Goal: Task Accomplishment & Management: Manage account settings

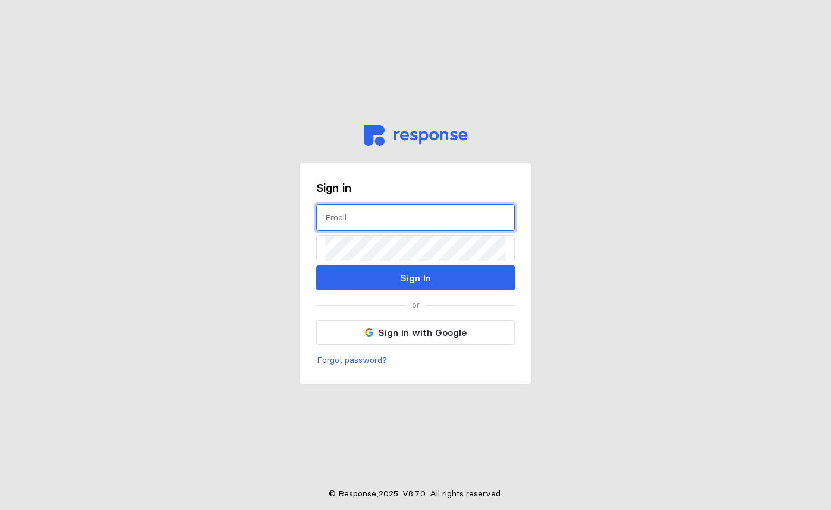
click at [369, 219] on input "text" at bounding box center [415, 218] width 181 height 26
type input "N"
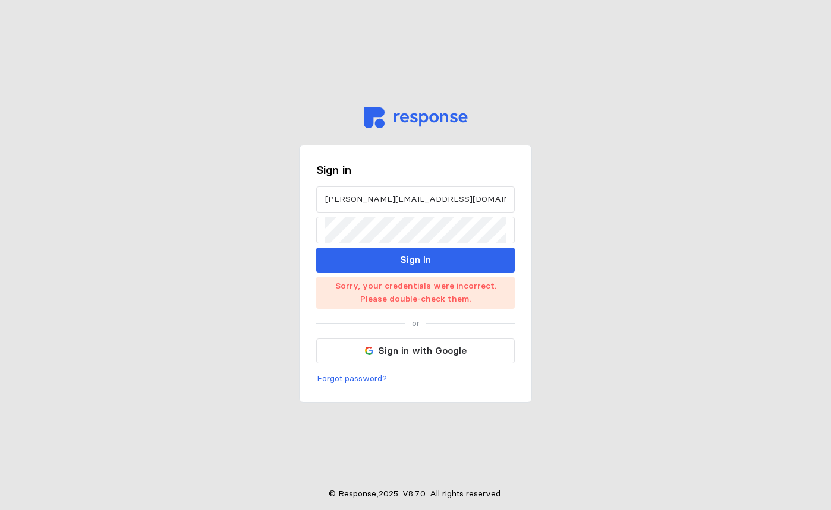
click at [325, 49] on div "Sign in [PERSON_NAME][EMAIL_ADDRESS][DOMAIN_NAME] Sign In Sorry, your credentia…" at bounding box center [415, 255] width 233 height 510
click at [351, 199] on input "[PERSON_NAME][EMAIL_ADDRESS][DOMAIN_NAME]" at bounding box center [415, 200] width 181 height 26
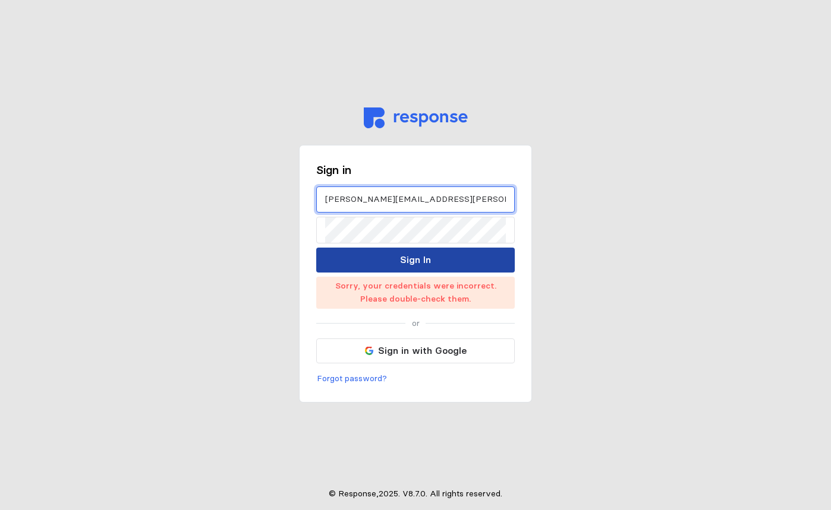
type input "[PERSON_NAME][EMAIL_ADDRESS][PERSON_NAME][DOMAIN_NAME]"
click at [474, 262] on button "Sign In" at bounding box center [415, 260] width 198 height 25
click at [384, 263] on button "Sign In" at bounding box center [415, 260] width 198 height 25
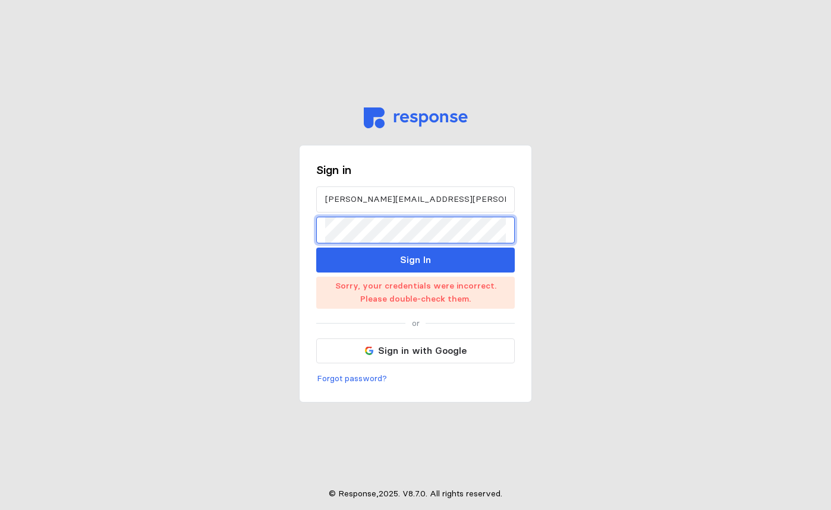
click at [288, 230] on main "Sign in [PERSON_NAME][EMAIL_ADDRESS][PERSON_NAME][DOMAIN_NAME] Sign In Sorry, y…" at bounding box center [415, 255] width 831 height 510
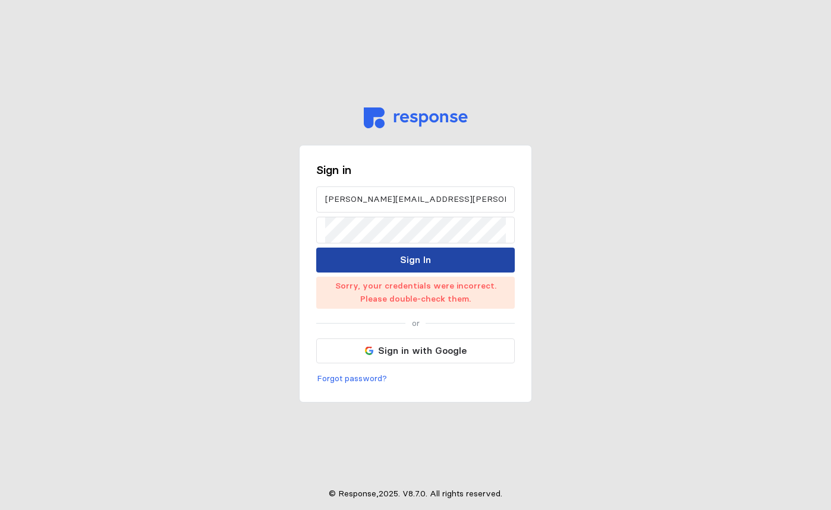
click at [395, 269] on button "Sign In" at bounding box center [415, 260] width 198 height 25
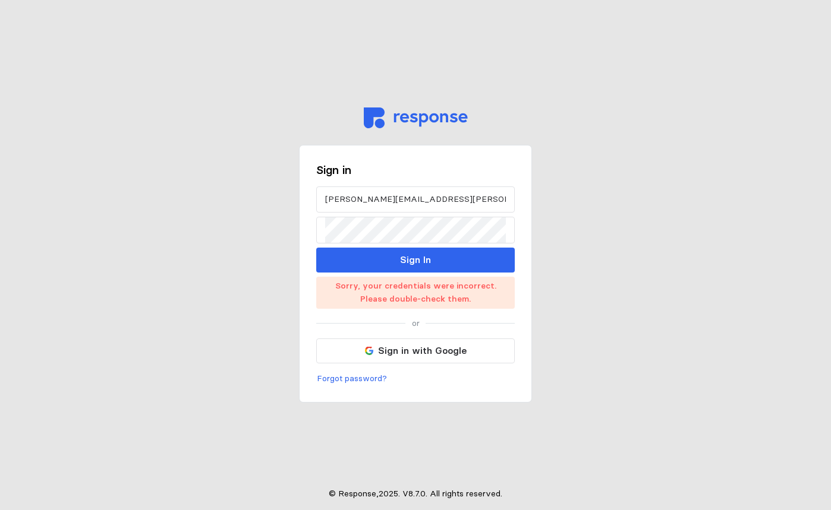
click at [155, 313] on main "Sign in [PERSON_NAME][EMAIL_ADDRESS][PERSON_NAME][DOMAIN_NAME] Sign In Sorry, y…" at bounding box center [415, 255] width 831 height 510
